Goal: Browse casually: Explore the website without a specific task or goal

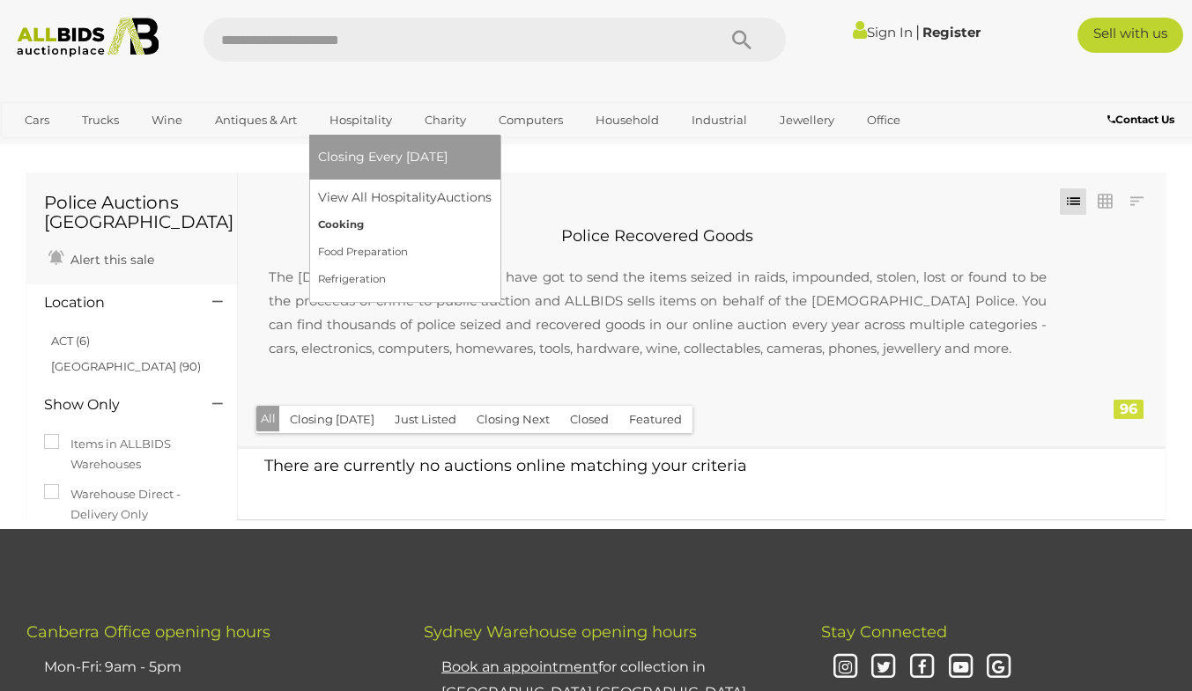
click at [342, 222] on link "Cooking" at bounding box center [405, 224] width 174 height 27
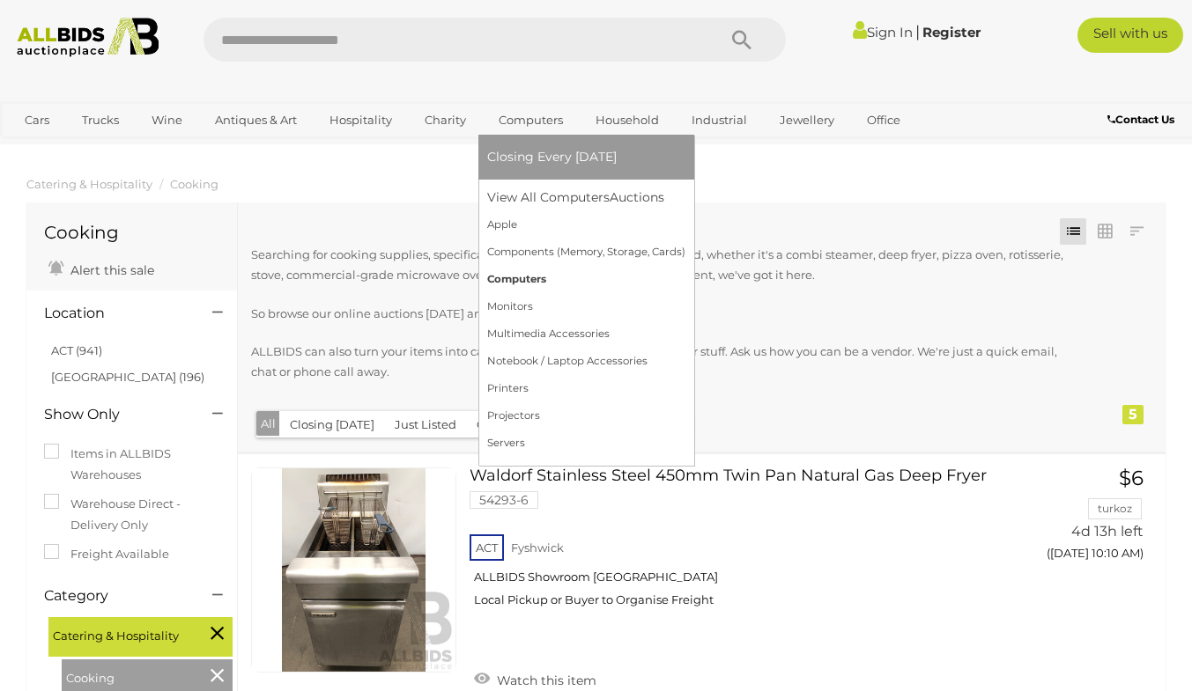
click at [521, 277] on link "Computers" at bounding box center [586, 279] width 198 height 27
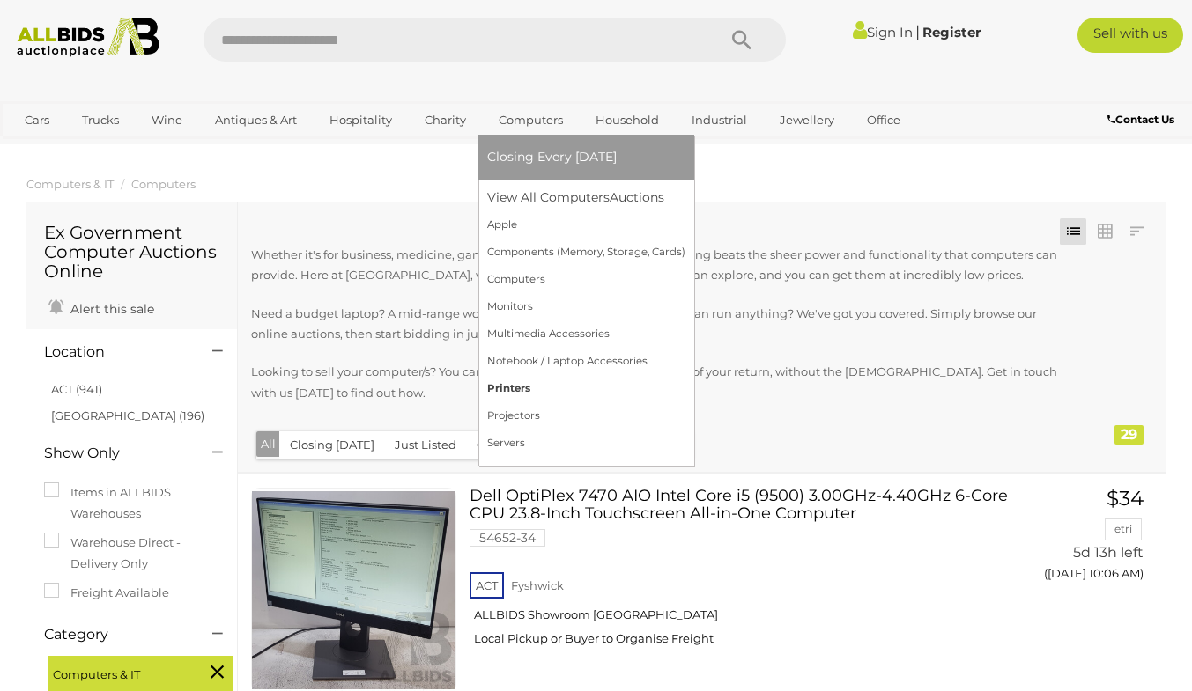
click at [512, 391] on link "Printers" at bounding box center [586, 388] width 198 height 27
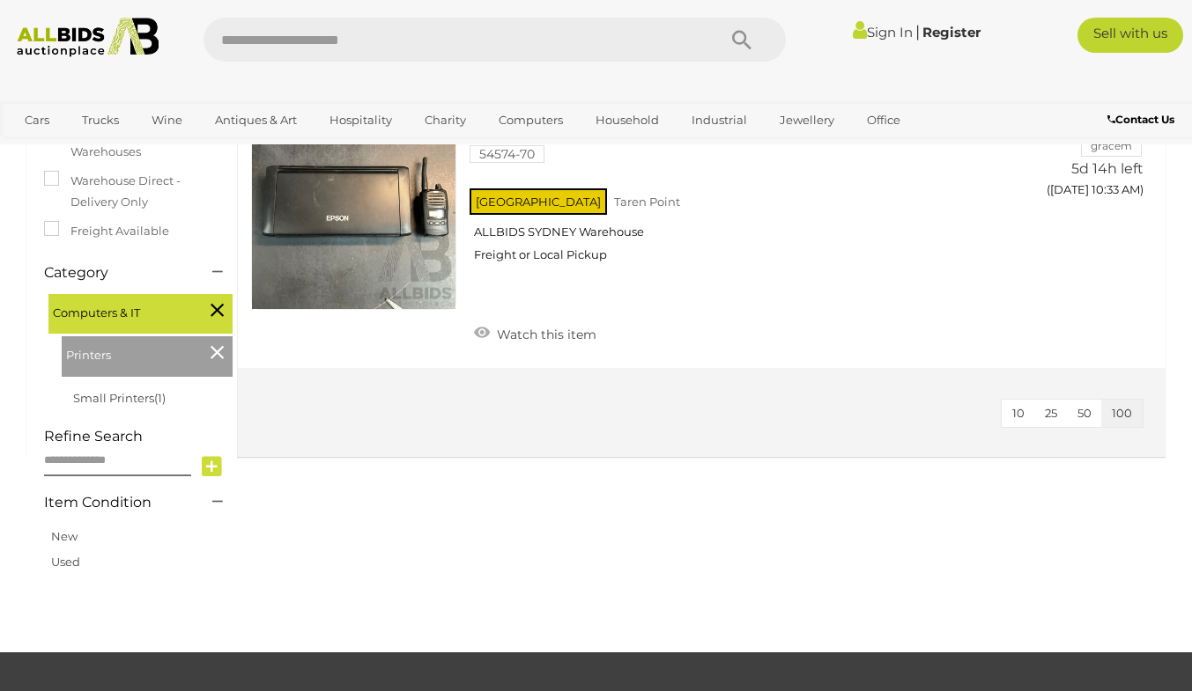
scroll to position [345, 0]
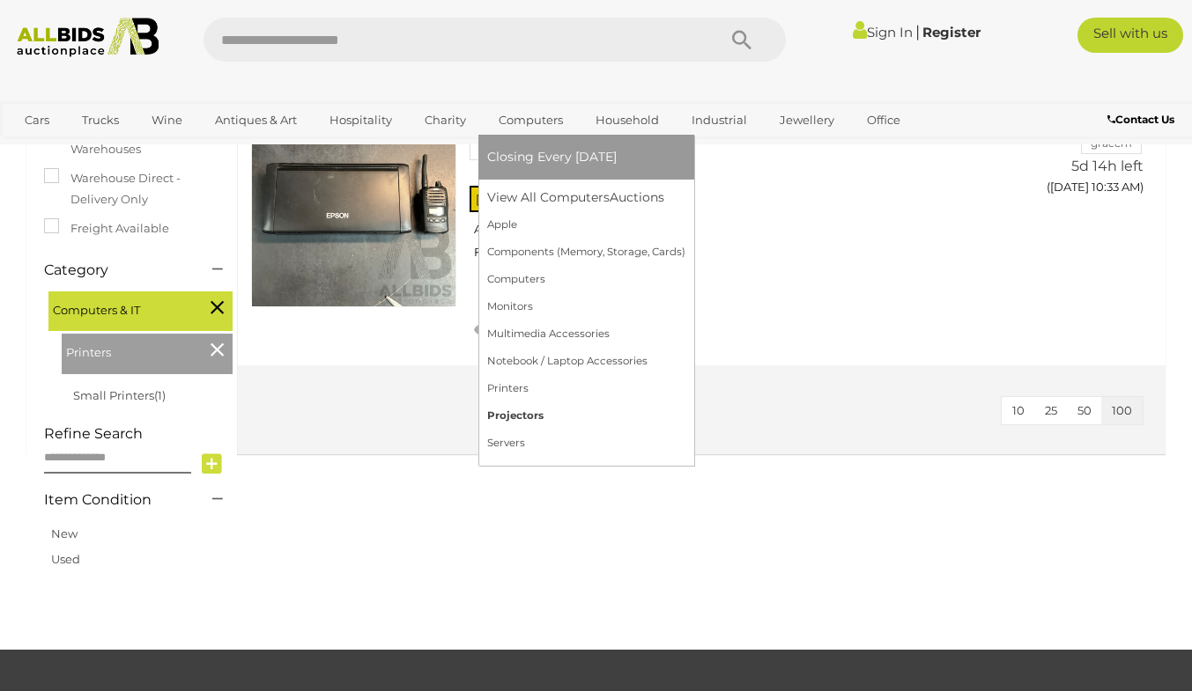
click at [516, 413] on link "Projectors" at bounding box center [586, 415] width 198 height 27
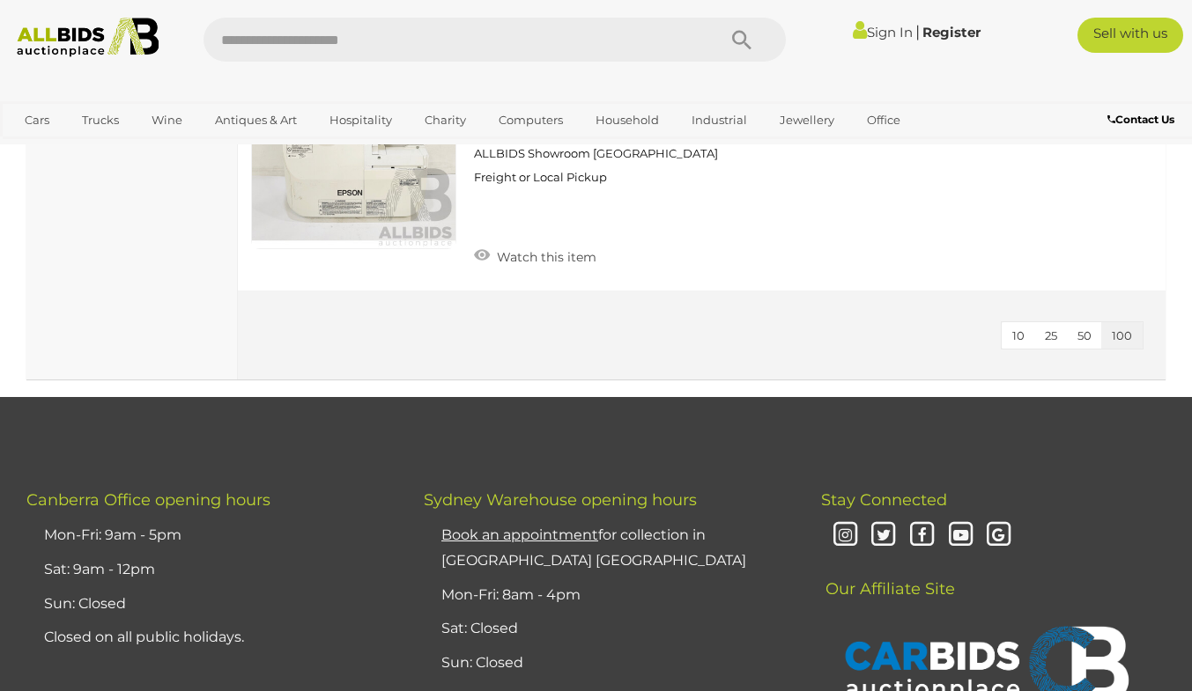
scroll to position [1936, 0]
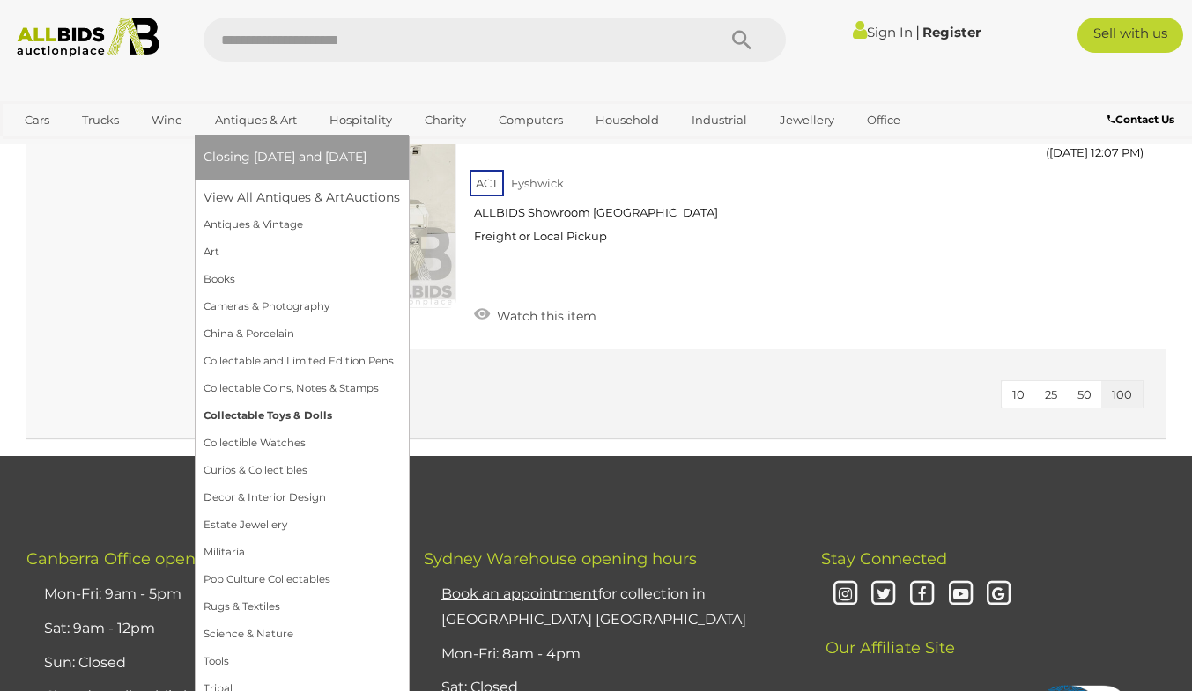
click at [302, 414] on link "Collectable Toys & Dolls" at bounding box center [301, 415] width 196 height 27
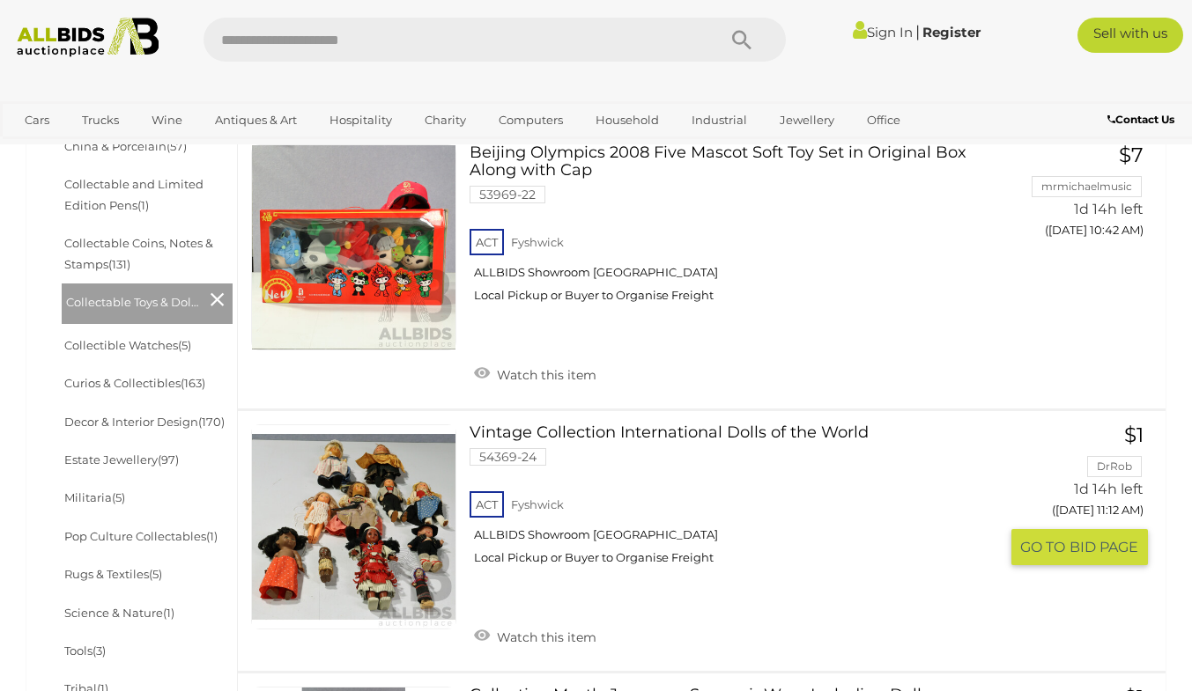
scroll to position [705, 0]
click at [779, 455] on link "Vintage Collection International Dolls of the World 54369-24 ACT Fyshwick" at bounding box center [740, 501] width 514 height 154
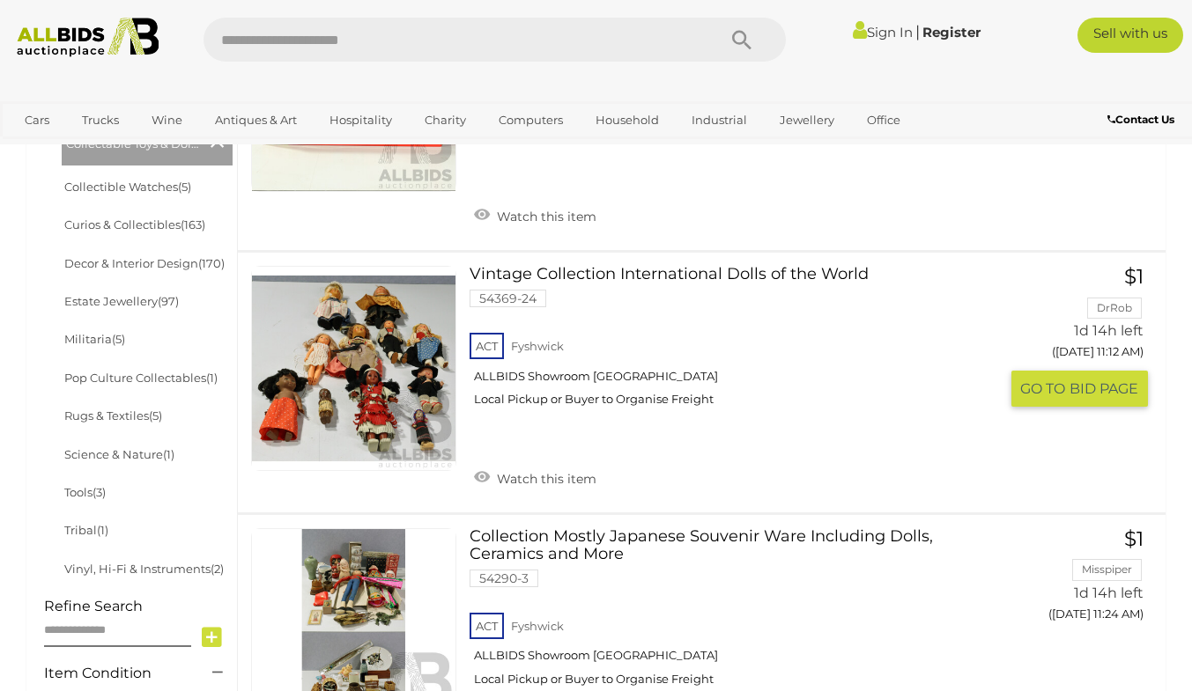
scroll to position [907, 0]
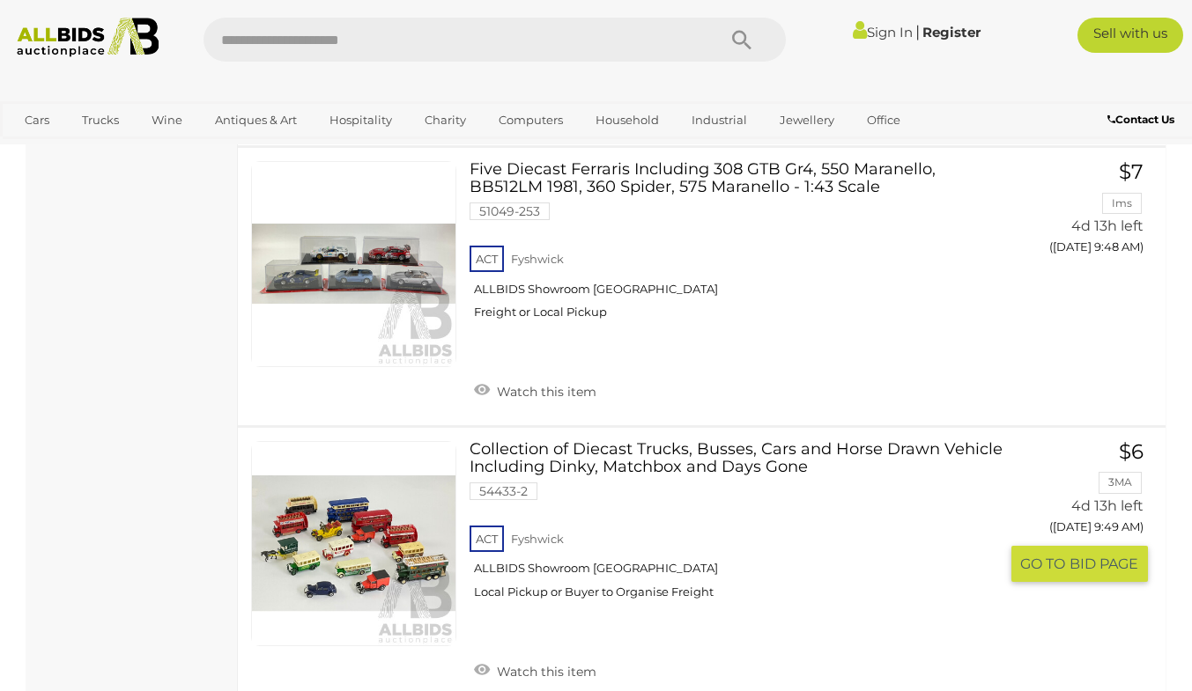
scroll to position [7763, 0]
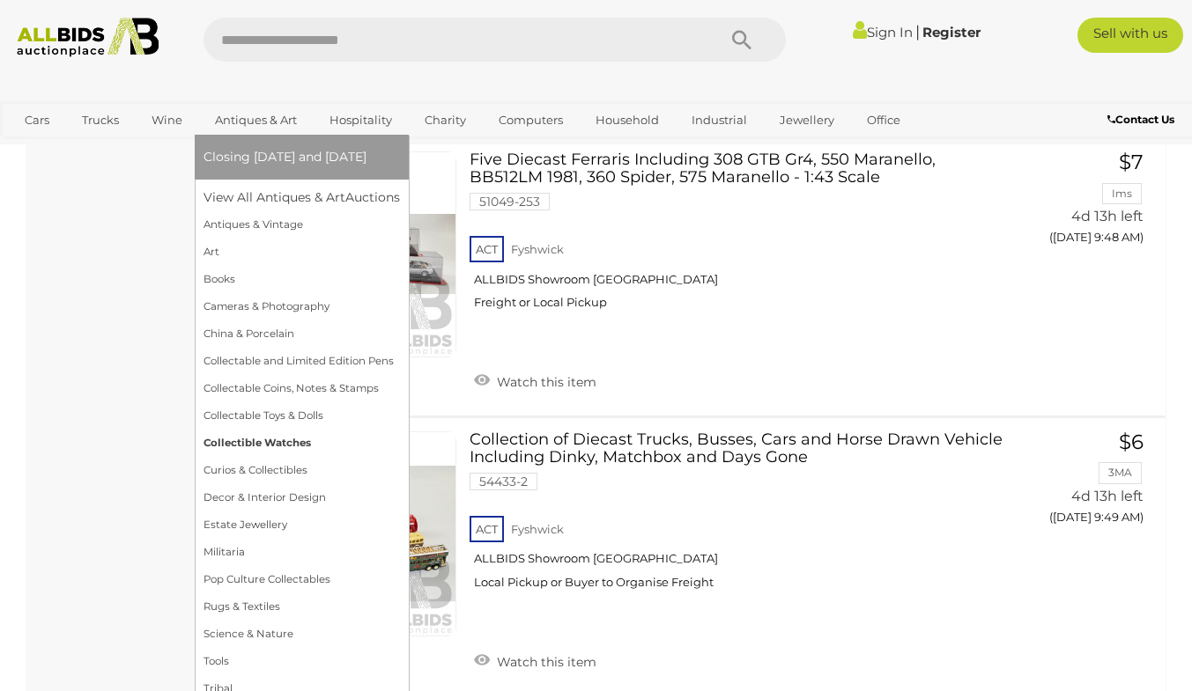
click at [282, 451] on link "Collectible Watches" at bounding box center [301, 443] width 196 height 27
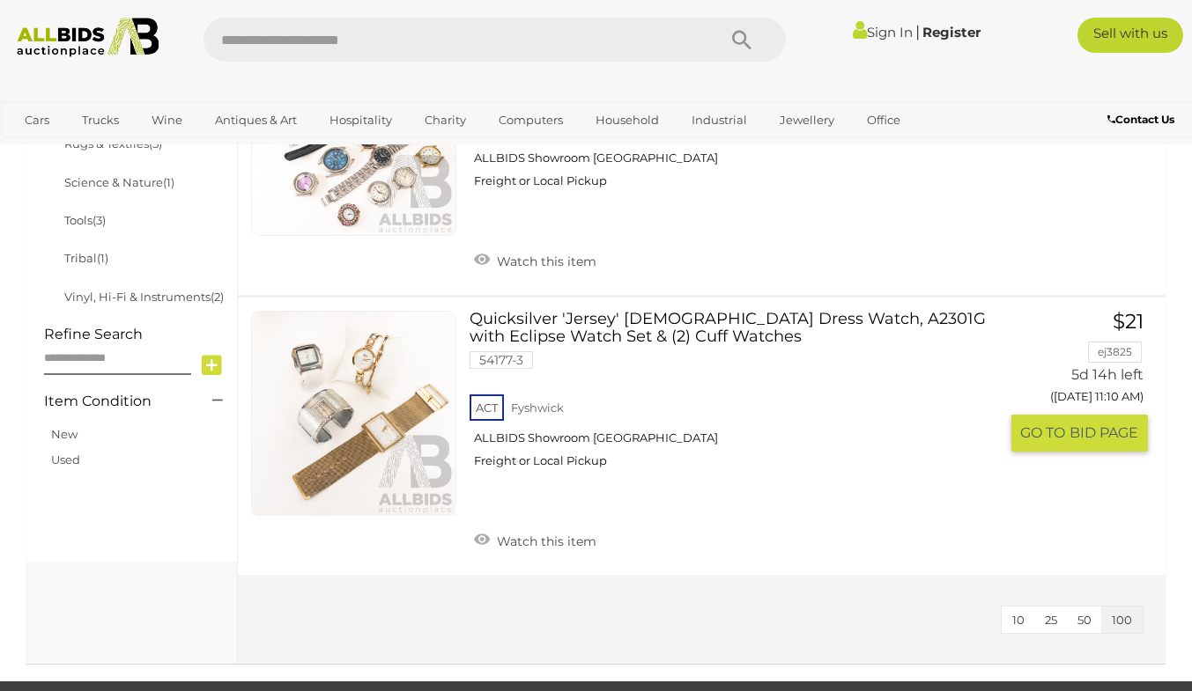
scroll to position [1118, 0]
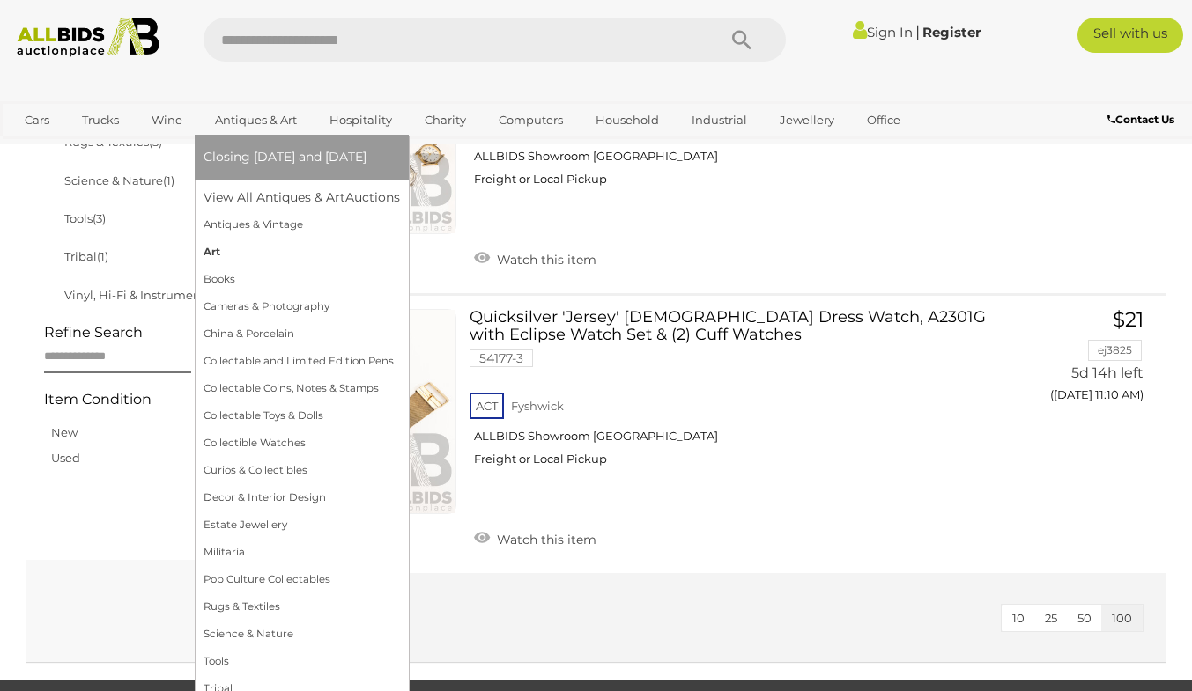
click at [282, 245] on link "Art" at bounding box center [301, 252] width 196 height 27
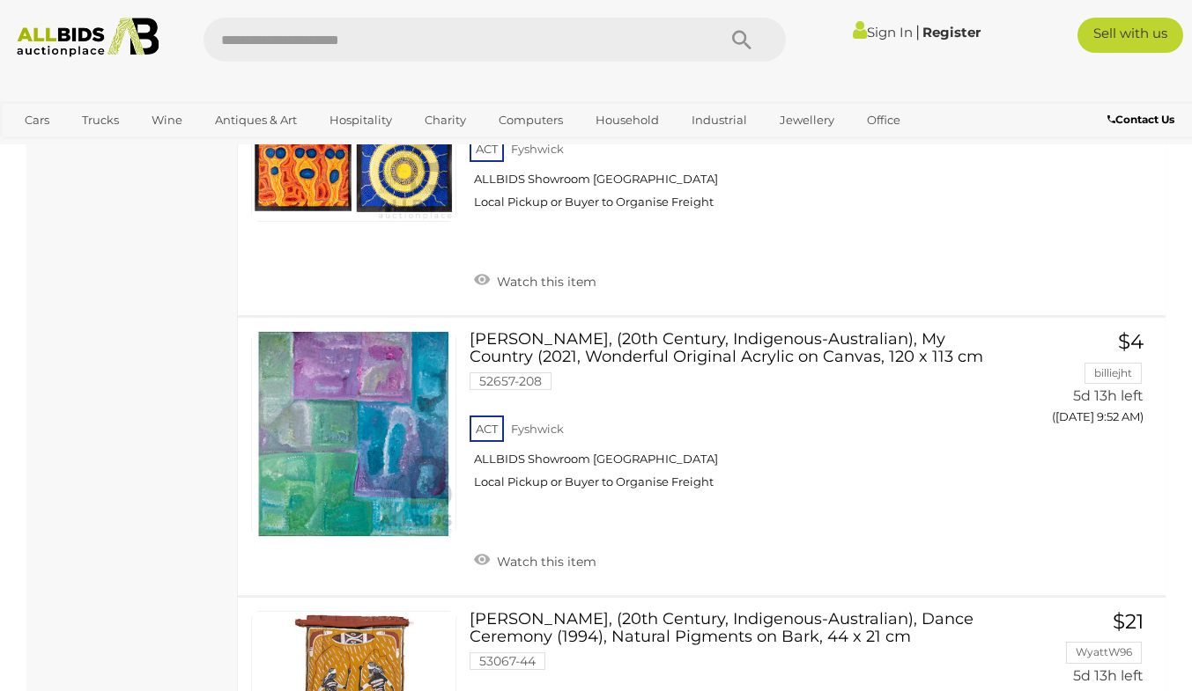
scroll to position [10883, 0]
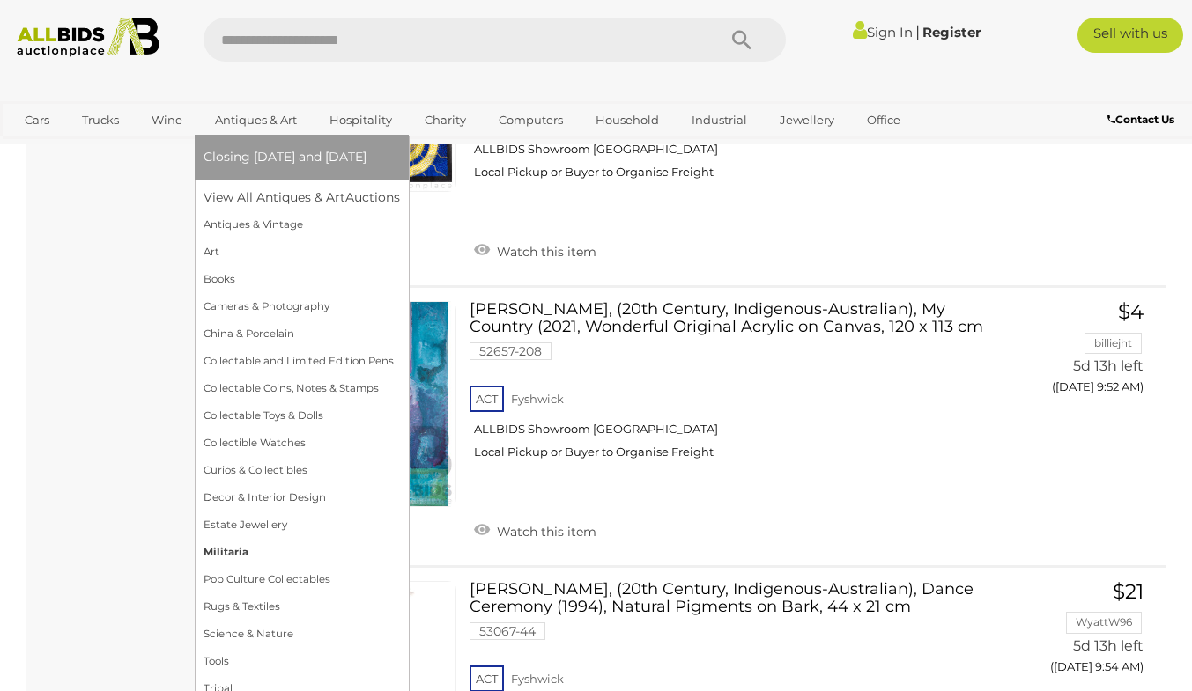
click at [353, 552] on link "Militaria" at bounding box center [301, 552] width 196 height 27
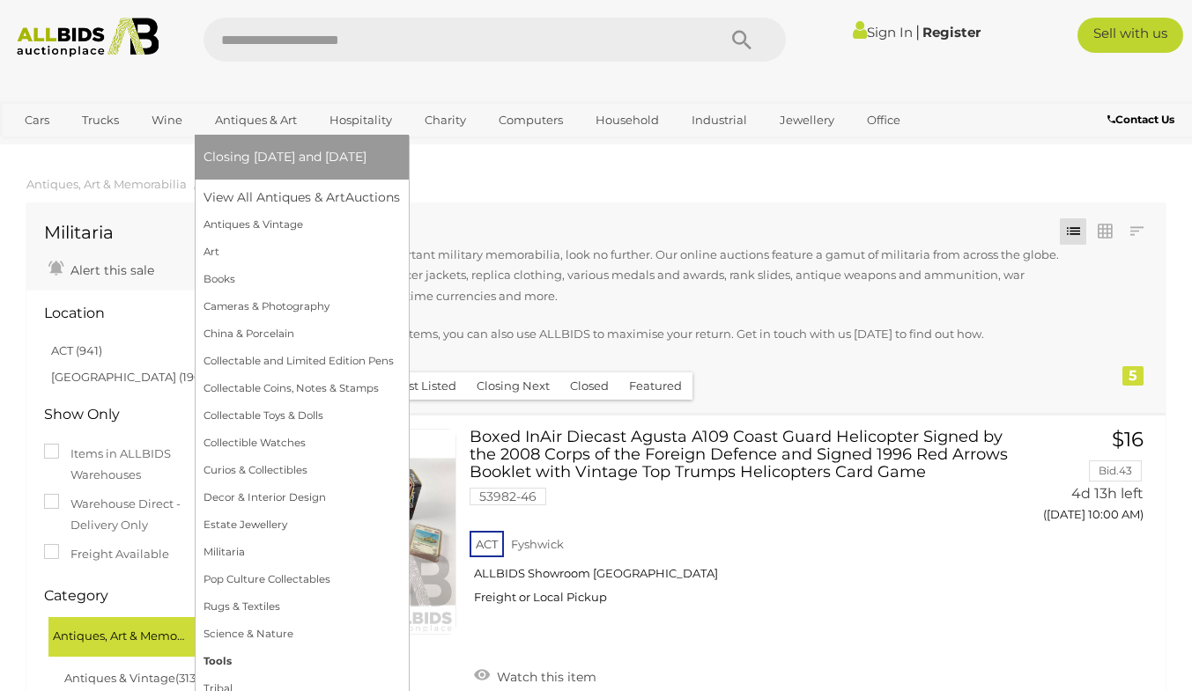
click at [222, 657] on link "Tools" at bounding box center [301, 661] width 196 height 27
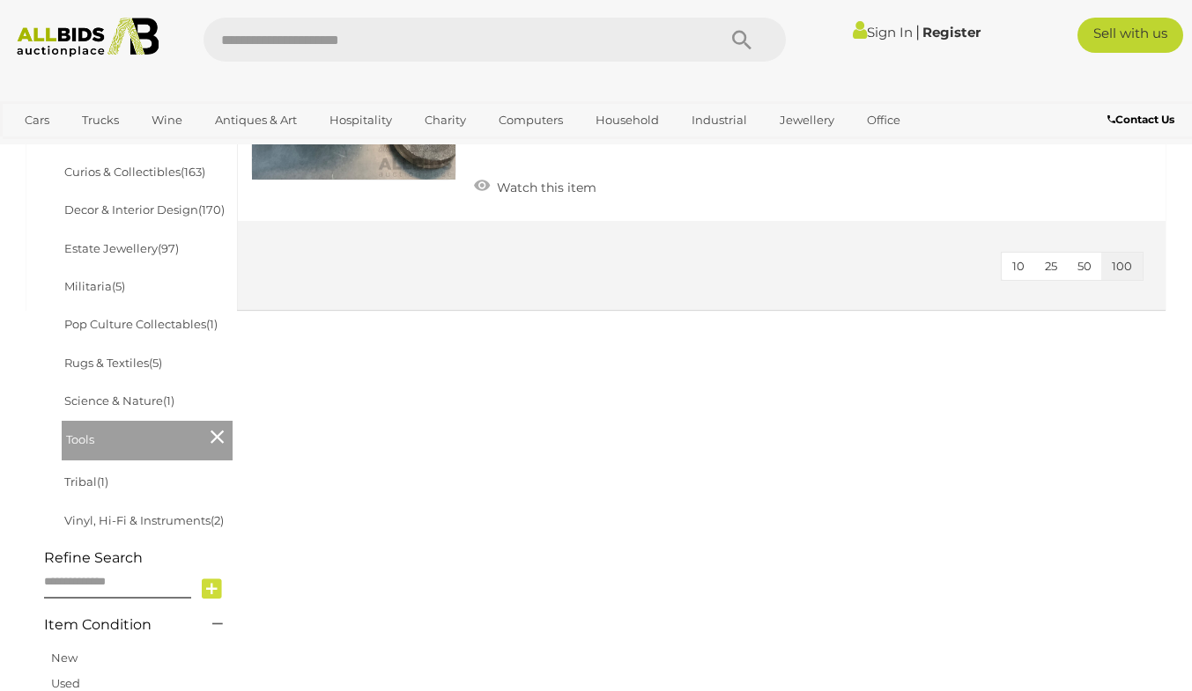
scroll to position [893, 0]
click at [78, 484] on link "Tribal (1)" at bounding box center [86, 481] width 44 height 14
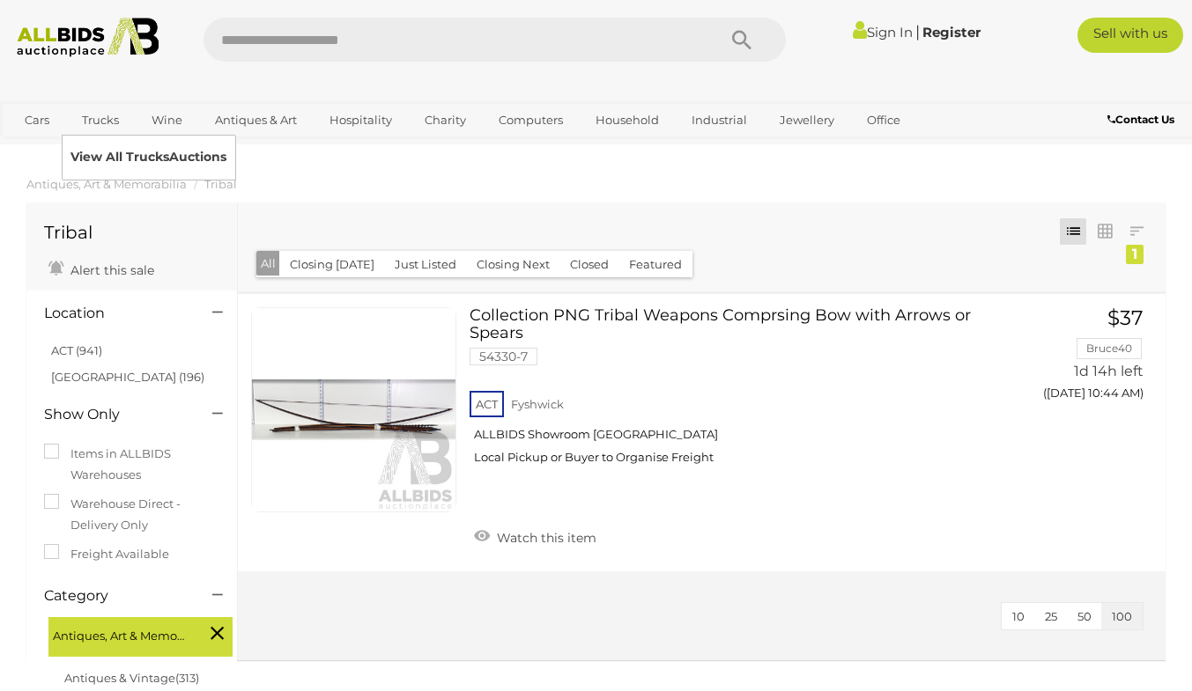
click at [101, 158] on link "View All Trucks Auctions" at bounding box center [148, 157] width 156 height 27
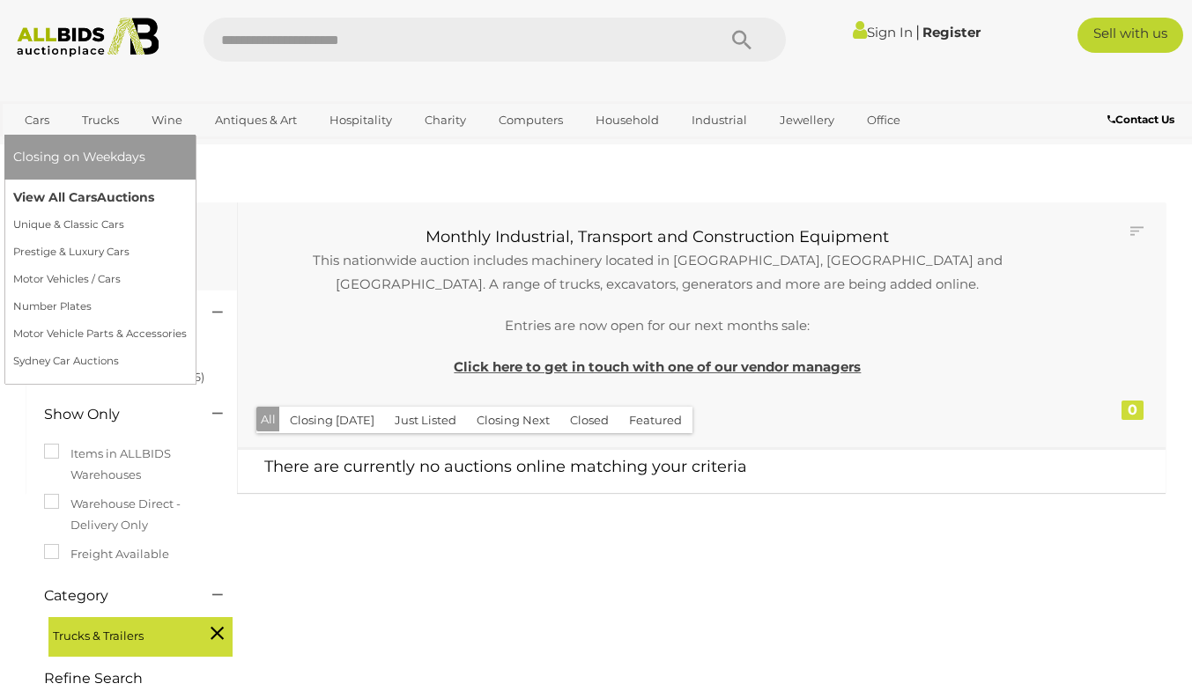
click at [64, 196] on link "View All Cars Auctions" at bounding box center [100, 197] width 174 height 27
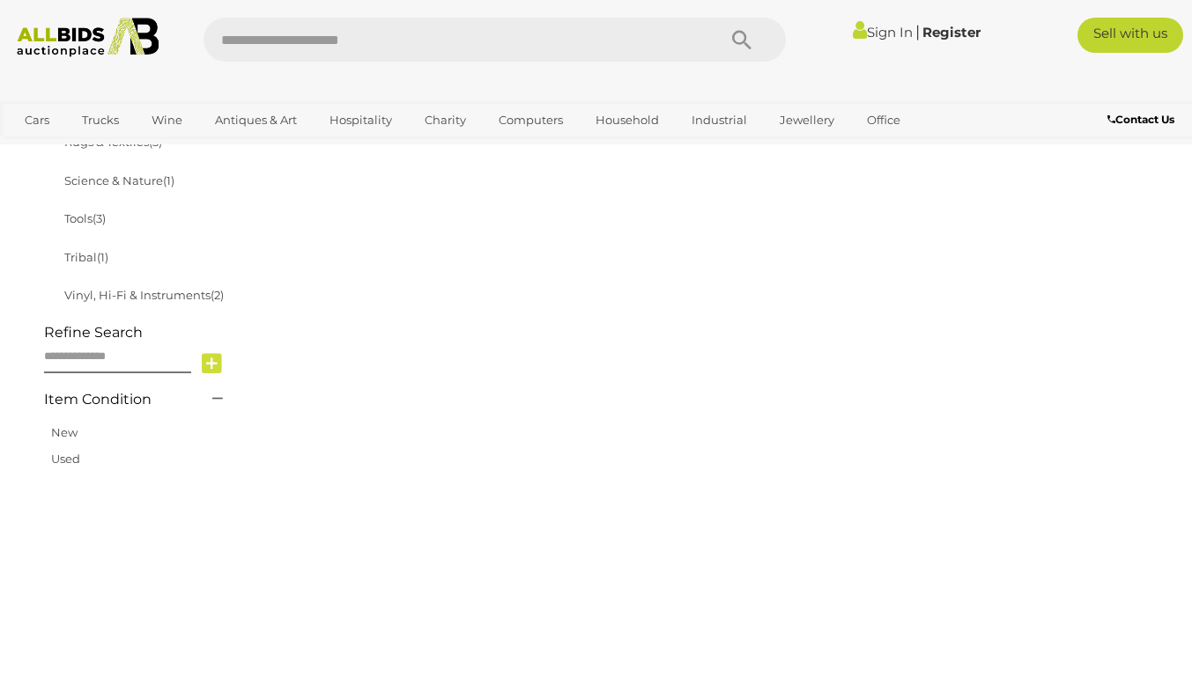
scroll to position [1118, 0]
